Goal: Information Seeking & Learning: Learn about a topic

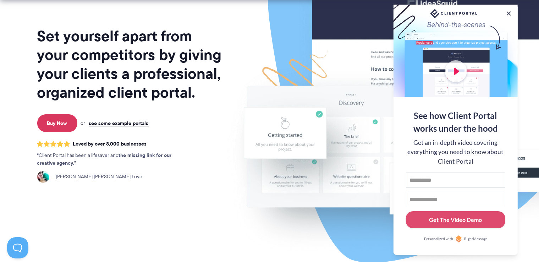
scroll to position [77, 0]
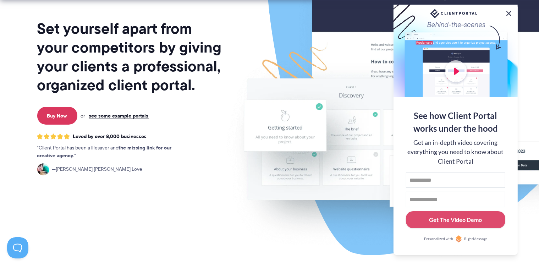
click at [508, 9] on button at bounding box center [509, 13] width 9 height 9
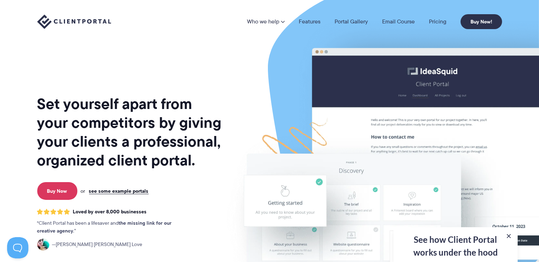
scroll to position [0, 0]
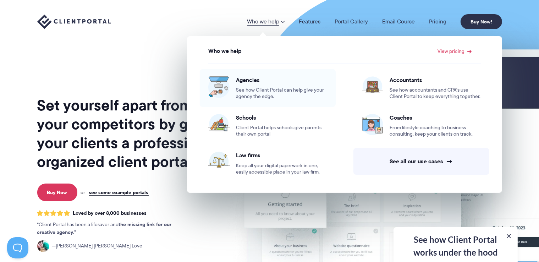
click at [251, 78] on span "Agencies" at bounding box center [281, 79] width 91 height 7
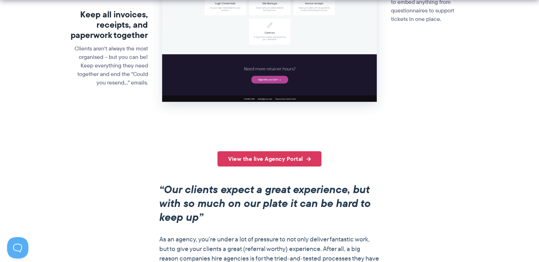
scroll to position [424, 0]
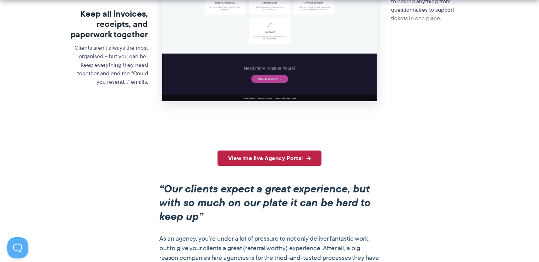
click at [295, 154] on link "View the live Agency Portal" at bounding box center [269, 157] width 104 height 15
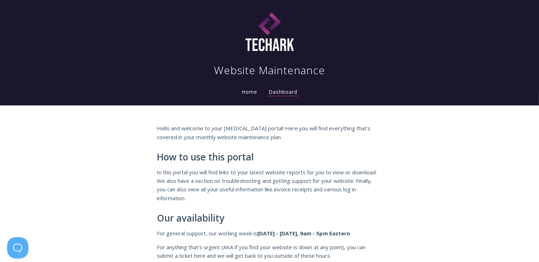
click at [247, 92] on link "Home" at bounding box center [249, 91] width 18 height 7
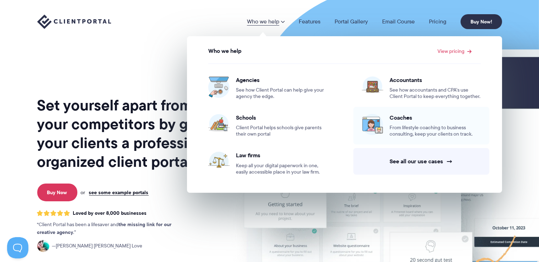
click at [403, 132] on span "From lifestyle coaching to business consulting, keep your clients on track." at bounding box center [435, 131] width 91 height 13
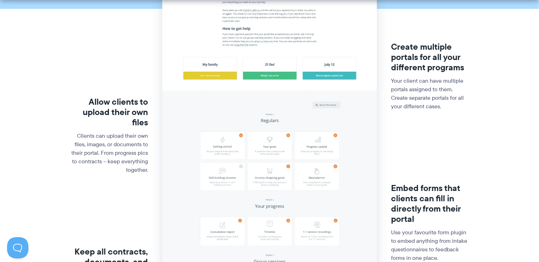
scroll to position [186, 0]
